Goal: Task Accomplishment & Management: Use online tool/utility

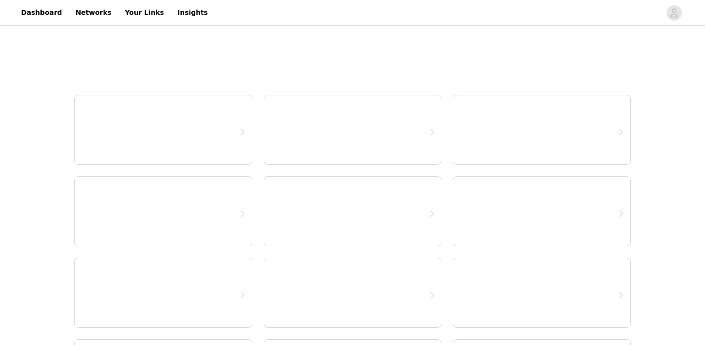
select select "12"
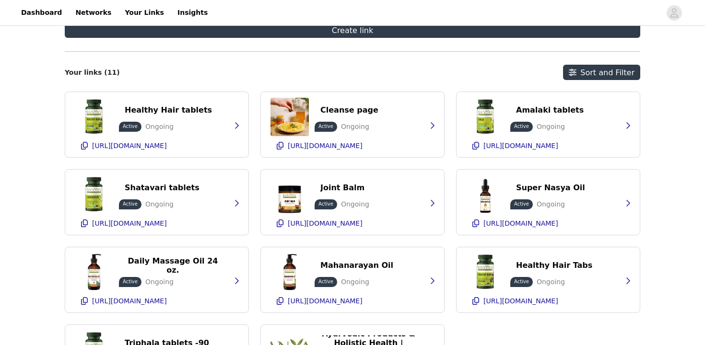
scroll to position [188, 0]
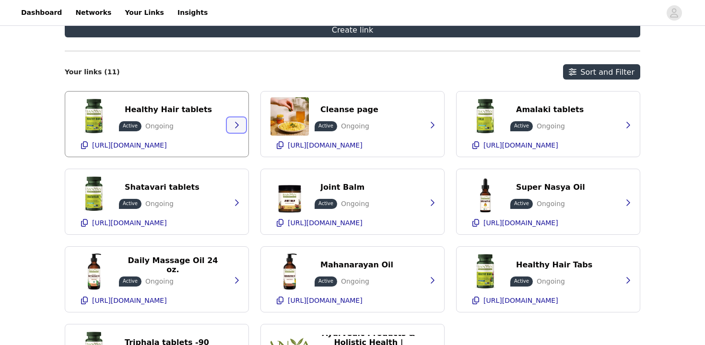
click at [236, 124] on icon "button" at bounding box center [237, 125] width 4 height 6
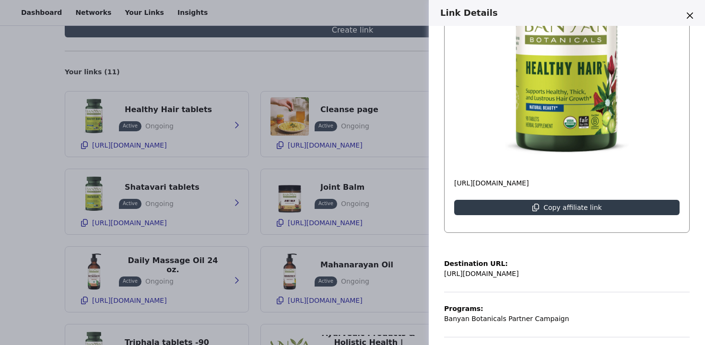
scroll to position [133, 0]
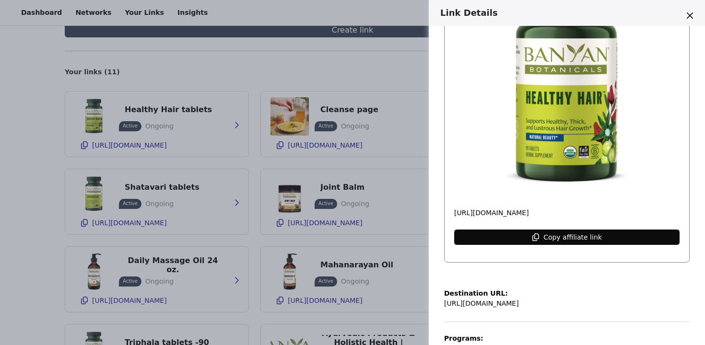
click at [577, 235] on p "Copy affiliate link" at bounding box center [572, 238] width 59 height 8
